Goal: Obtain resource: Obtain resource

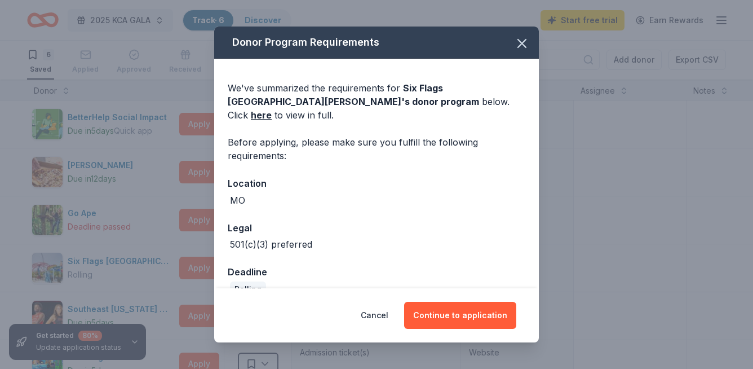
scroll to position [59, 0]
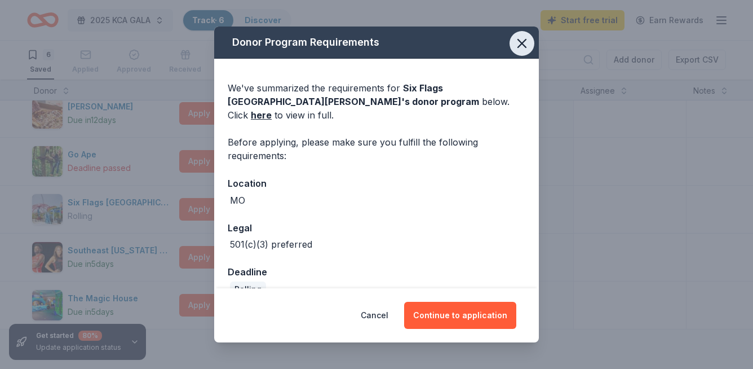
click at [527, 36] on button "button" at bounding box center [522, 43] width 25 height 25
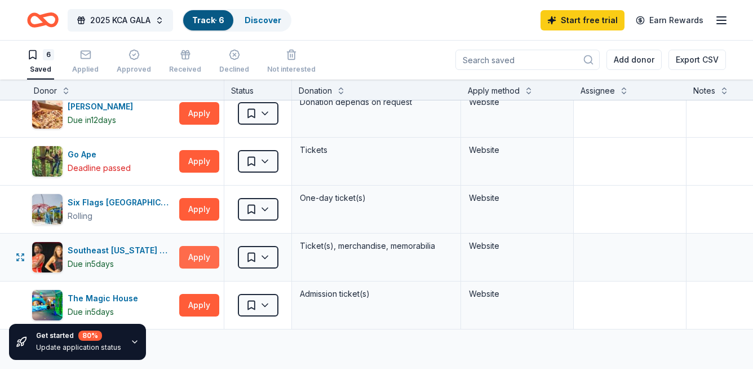
click at [204, 259] on button "Apply" at bounding box center [199, 257] width 40 height 23
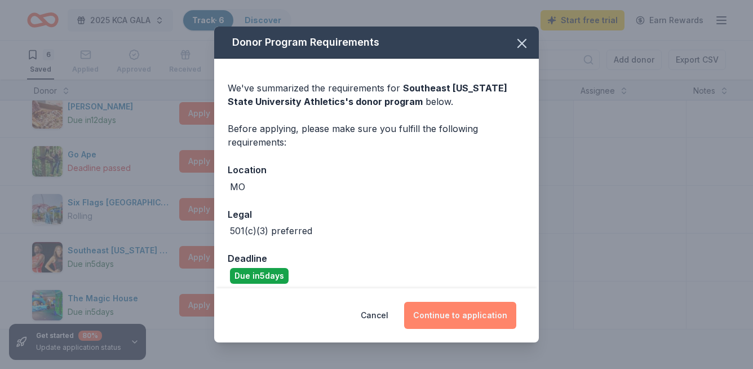
click at [462, 310] on button "Continue to application" at bounding box center [460, 315] width 112 height 27
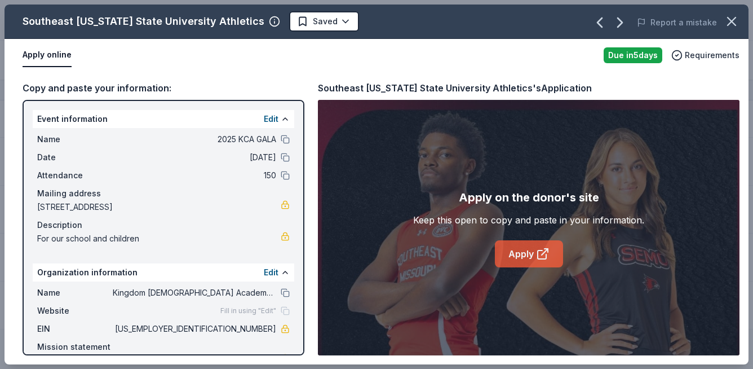
click at [533, 260] on link "Apply" at bounding box center [529, 253] width 68 height 27
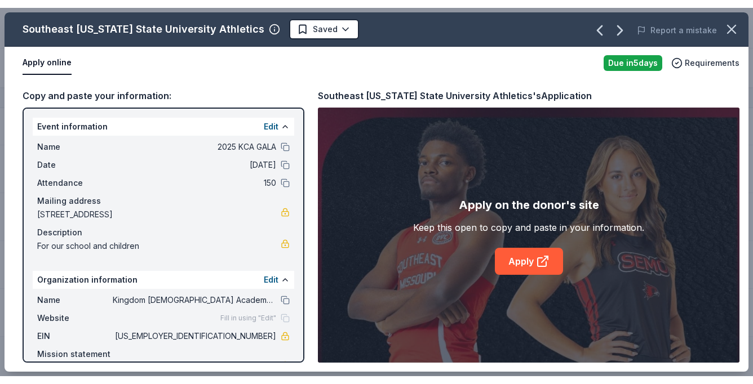
scroll to position [0, 0]
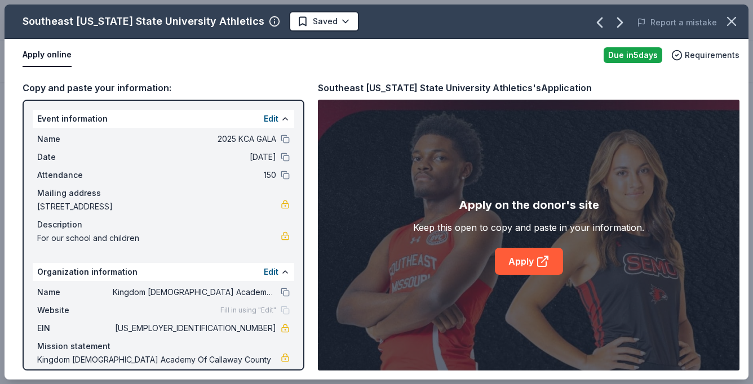
scroll to position [524, 0]
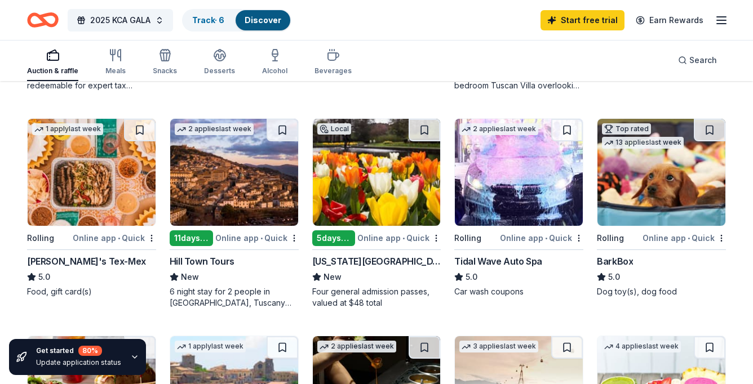
click at [655, 174] on img at bounding box center [662, 172] width 128 height 107
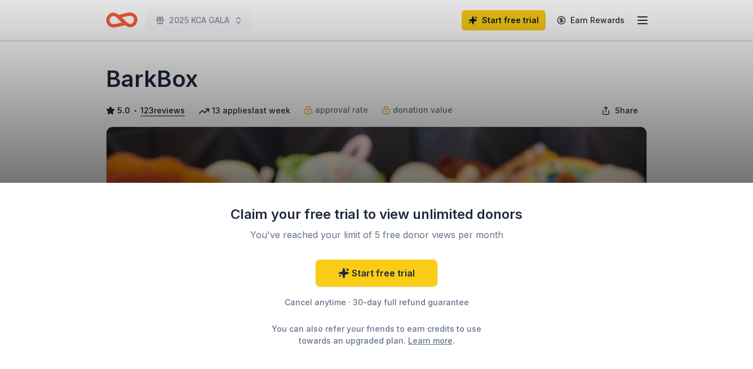
click at [547, 135] on div "Claim your free trial to view unlimited donors You've reached your limit of 5 f…" at bounding box center [376, 184] width 753 height 369
click at [388, 276] on link "Start free trial" at bounding box center [377, 272] width 122 height 27
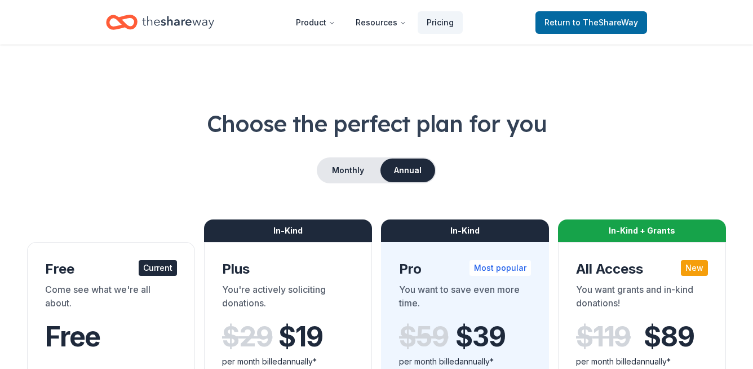
click at [391, 21] on button "Resources" at bounding box center [381, 22] width 69 height 23
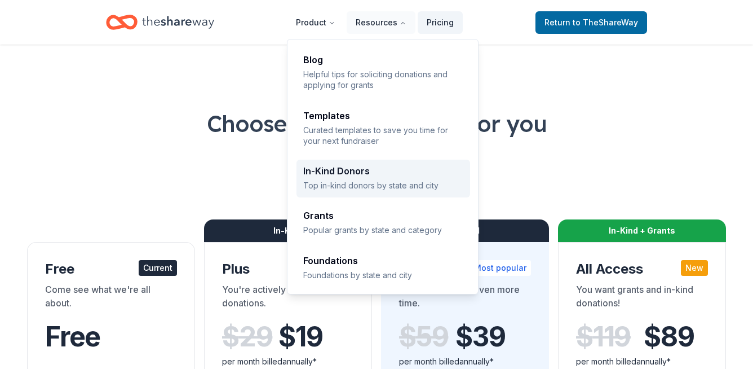
click at [375, 178] on div "In-Kind Donors Top in-kind donors by state and city" at bounding box center [383, 178] width 160 height 24
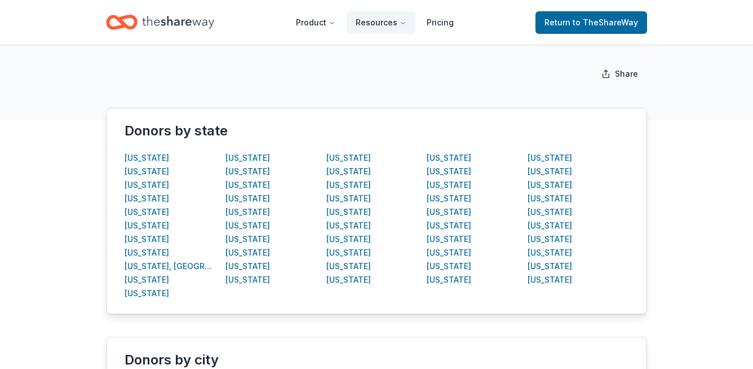
scroll to position [198, 0]
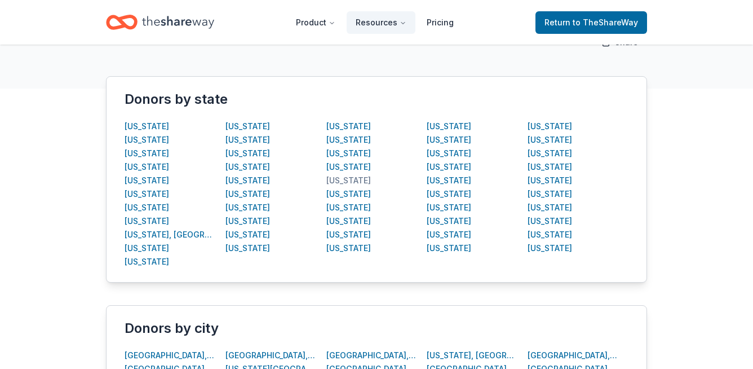
click at [344, 179] on div "Missouri" at bounding box center [348, 181] width 45 height 14
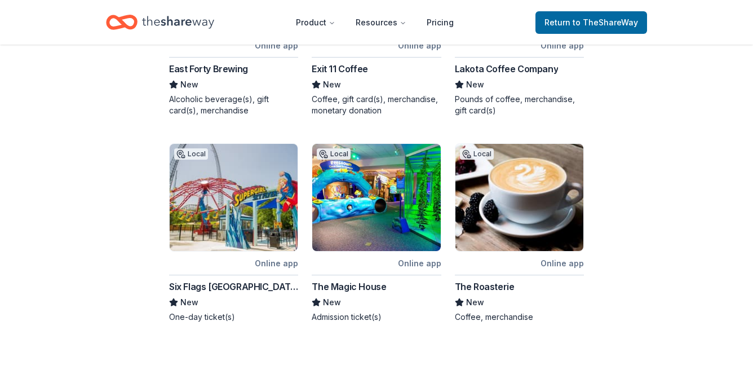
scroll to position [528, 0]
click at [523, 241] on img at bounding box center [520, 197] width 128 height 107
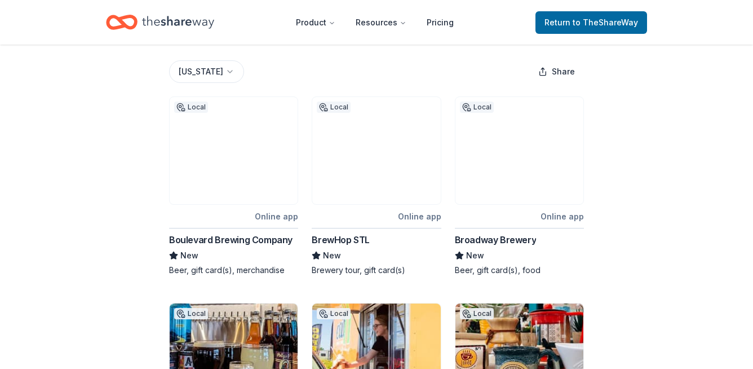
scroll to position [162, 0]
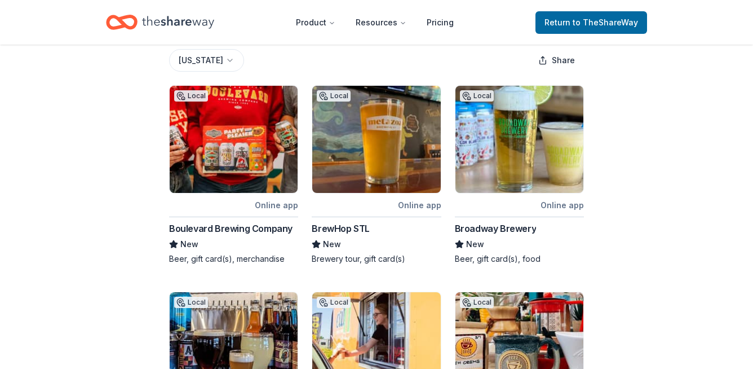
click at [199, 227] on div "Boulevard Brewing Company" at bounding box center [230, 229] width 123 height 14
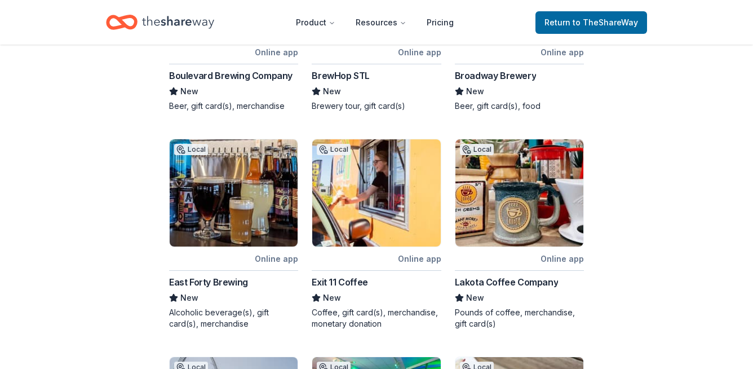
scroll to position [337, 0]
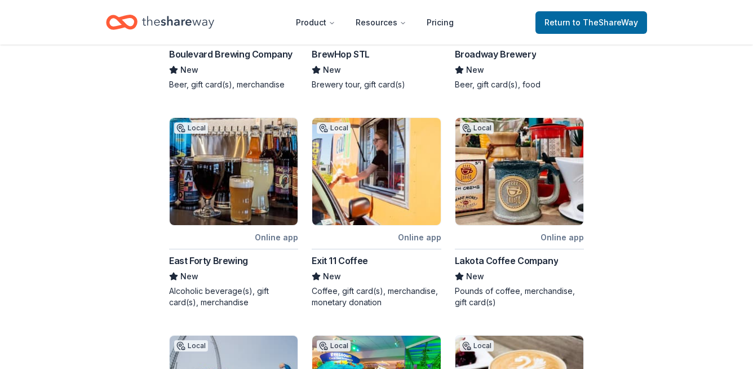
click at [329, 260] on div "Exit 11 Coffee" at bounding box center [340, 261] width 56 height 14
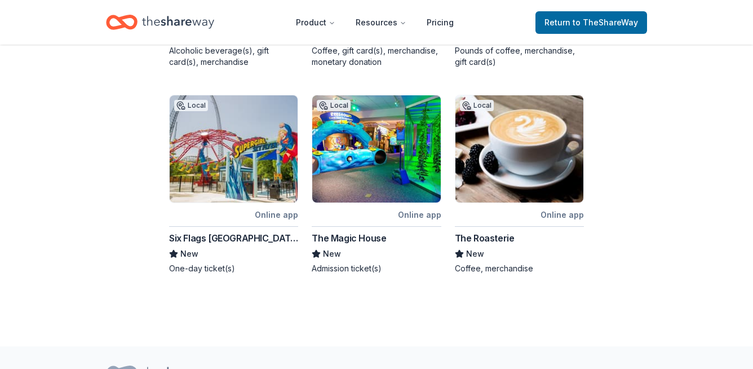
scroll to position [627, 0]
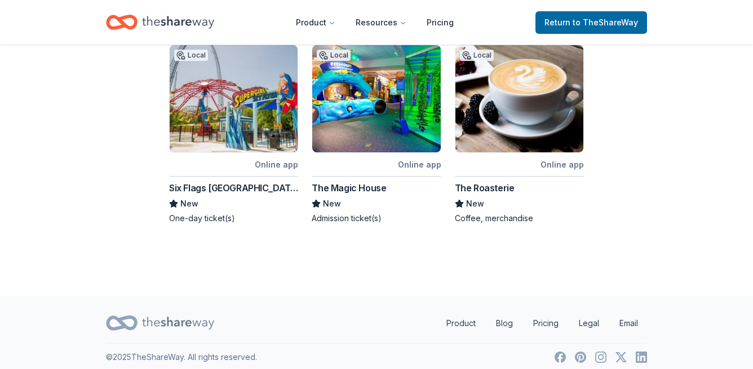
click at [224, 190] on div "Six Flags St. Louis" at bounding box center [233, 188] width 129 height 14
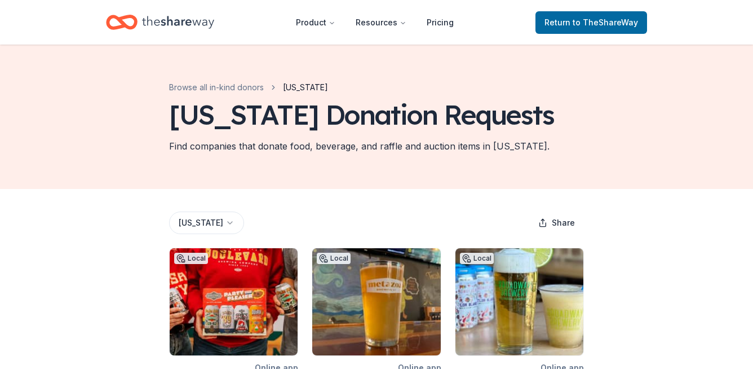
scroll to position [0, 0]
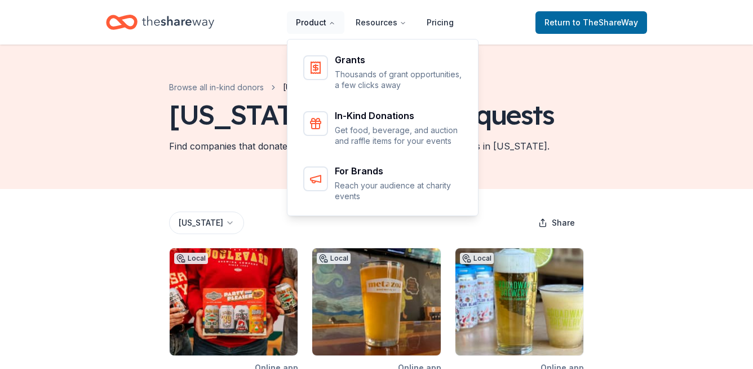
click at [310, 25] on button "Product" at bounding box center [316, 22] width 58 height 23
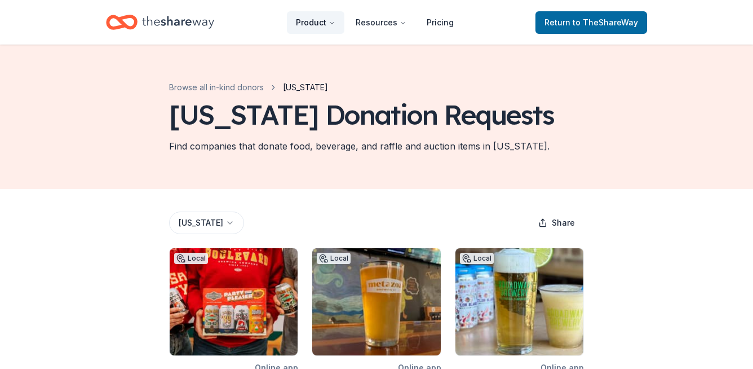
click at [310, 26] on button "Product" at bounding box center [316, 22] width 58 height 23
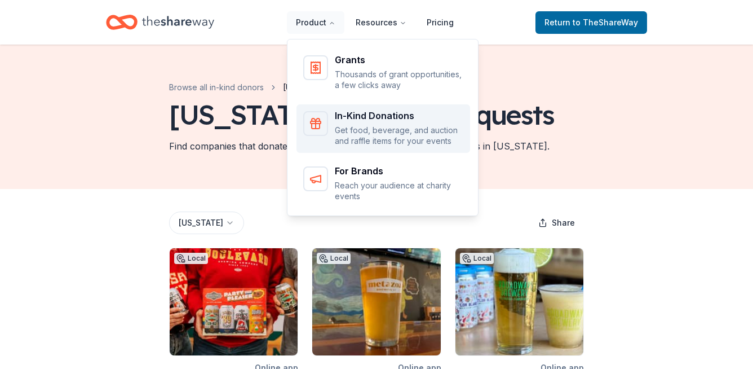
click at [390, 132] on p "Get food, beverage, and auction and raffle items for your events" at bounding box center [399, 136] width 129 height 22
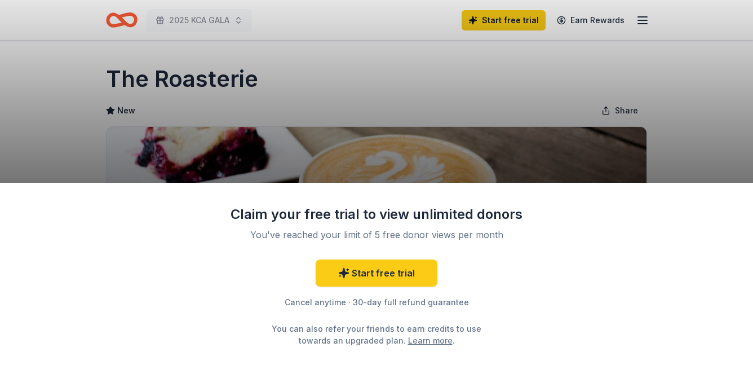
click at [154, 77] on div "Claim your free trial to view unlimited donors You've reached your limit of 5 f…" at bounding box center [376, 184] width 753 height 369
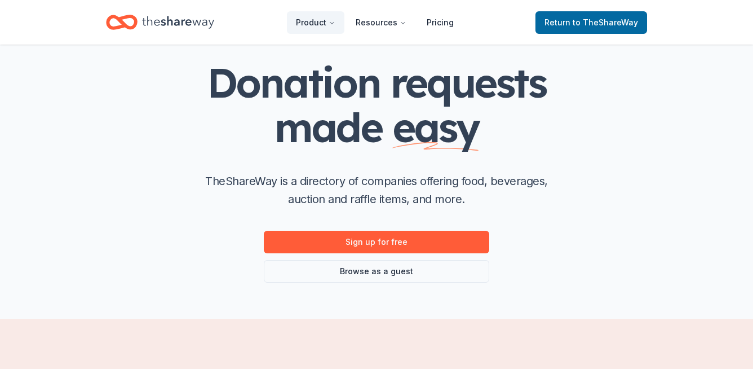
scroll to position [64, 0]
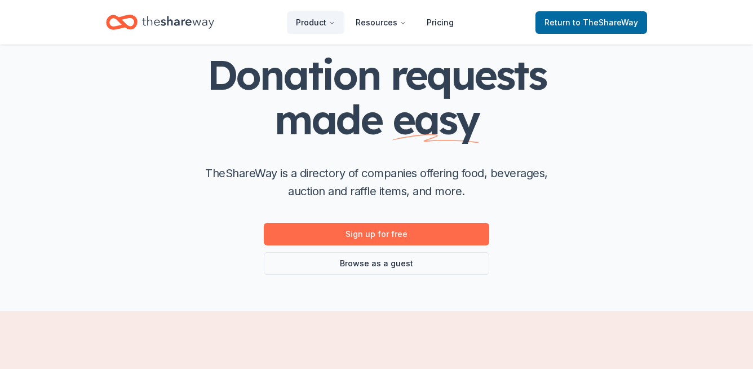
click at [386, 235] on link "Sign up for free" at bounding box center [377, 234] width 226 height 23
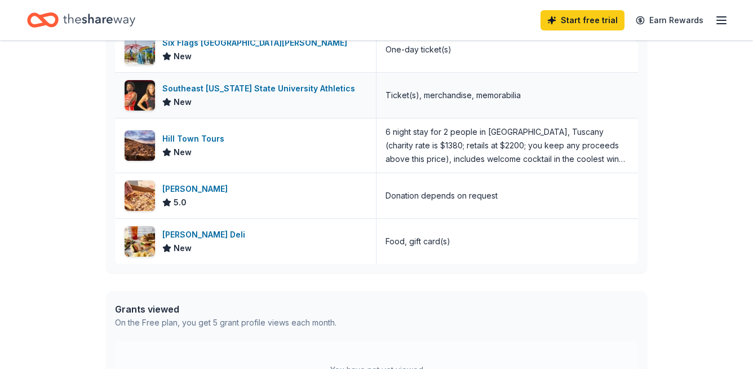
scroll to position [14, 0]
click at [183, 232] on div "[PERSON_NAME] Deli" at bounding box center [205, 235] width 87 height 14
